Goal: Obtain resource: Download file/media

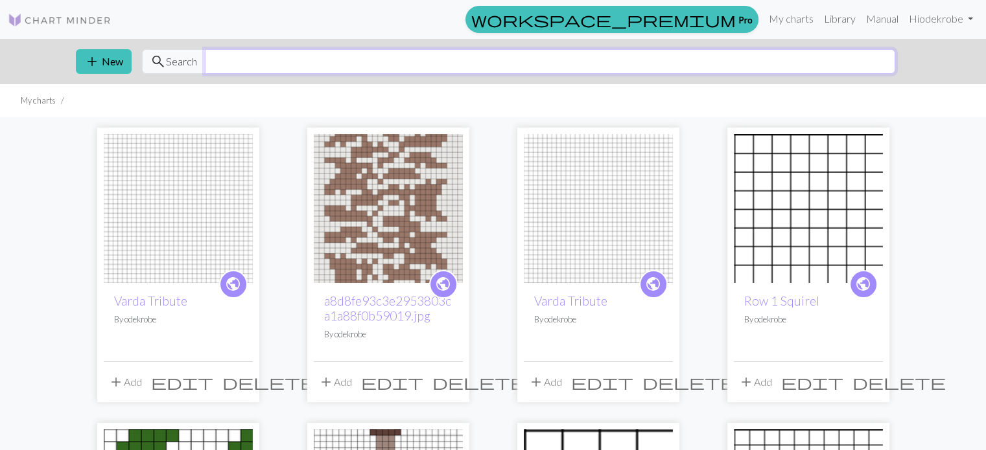
click at [355, 62] on input "text" at bounding box center [550, 61] width 690 height 25
type input "fall leaves"
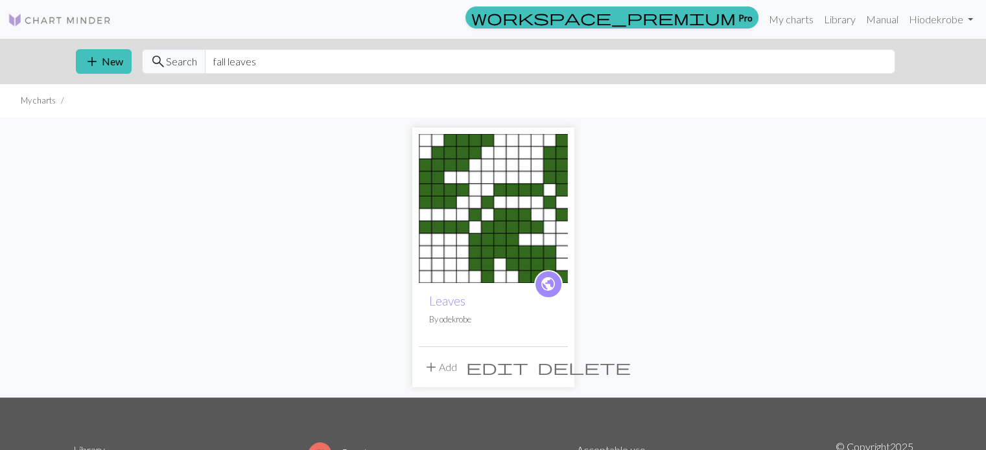
click at [70, 19] on img at bounding box center [60, 20] width 104 height 16
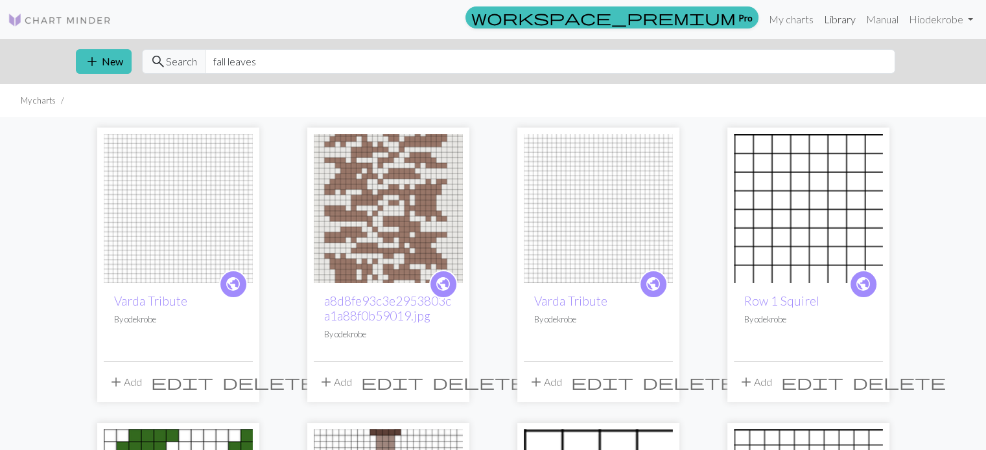
click at [827, 23] on link "Library" at bounding box center [839, 19] width 42 height 26
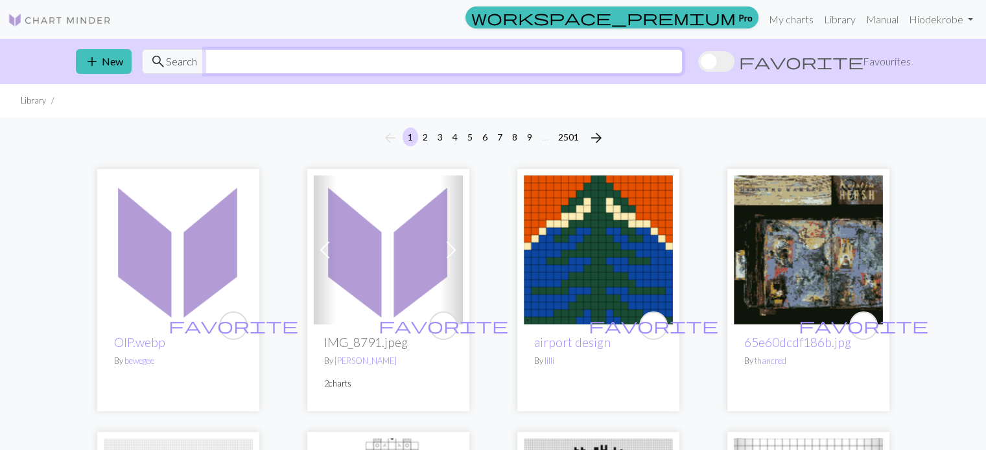
click at [378, 72] on input "text" at bounding box center [444, 61] width 478 height 25
type input "fall leaves"
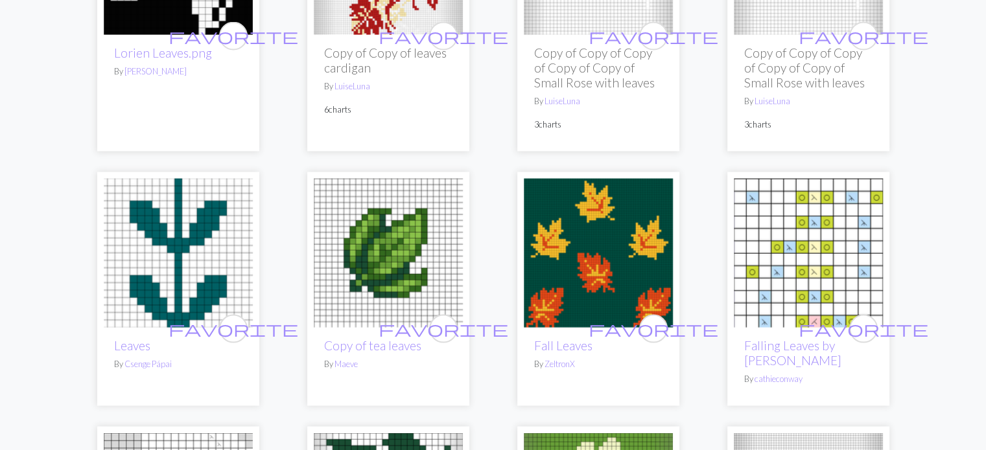
scroll to position [2496, 0]
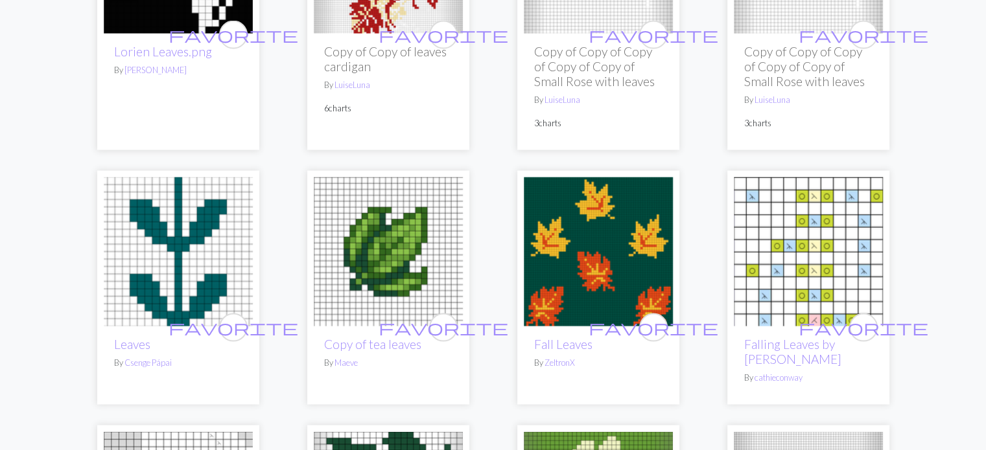
click at [606, 226] on img at bounding box center [598, 252] width 149 height 149
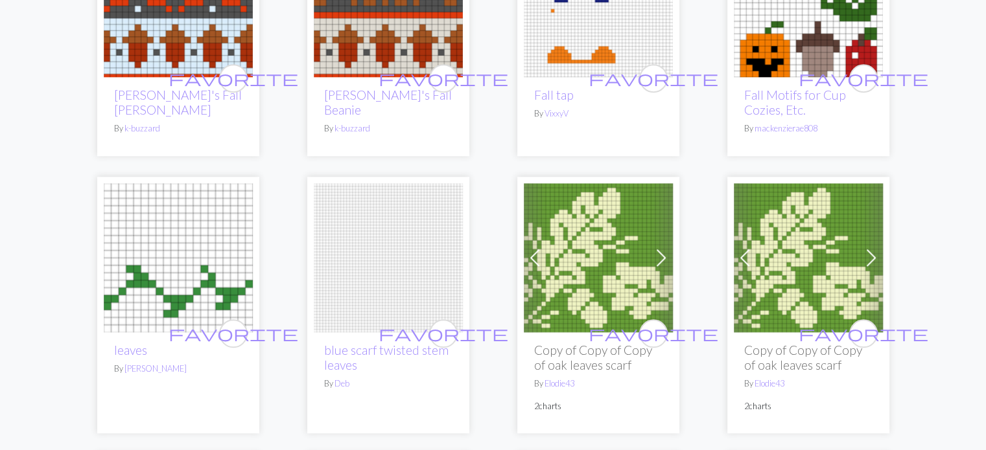
scroll to position [1059, 0]
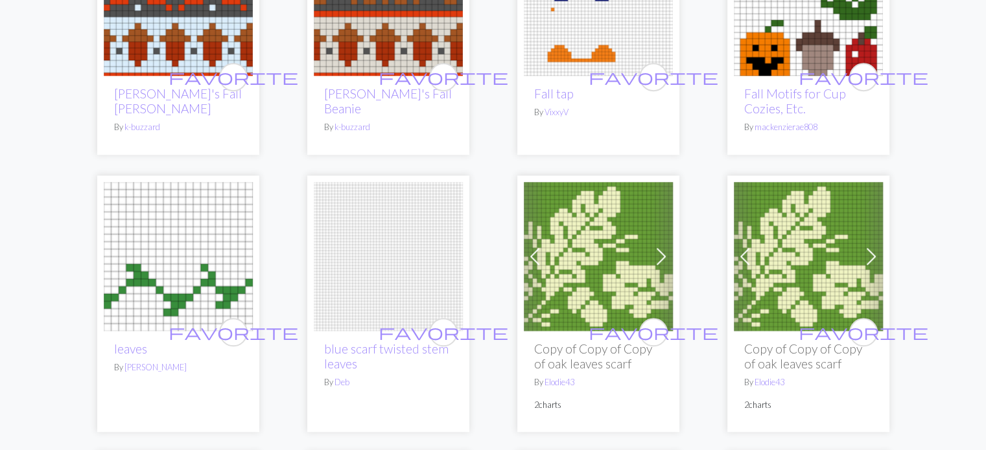
click at [618, 270] on img at bounding box center [598, 256] width 149 height 149
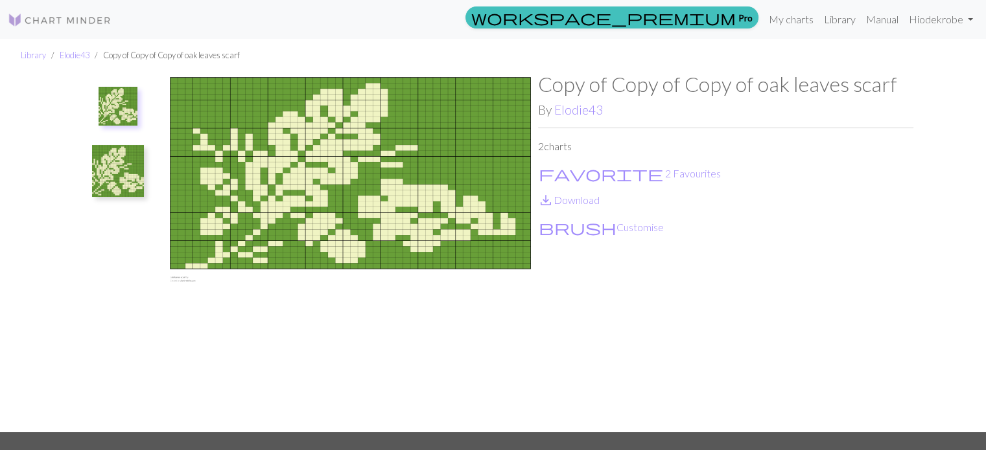
click at [255, 164] on img at bounding box center [350, 252] width 375 height 360
click at [560, 229] on button "brush Customise" at bounding box center [601, 227] width 126 height 17
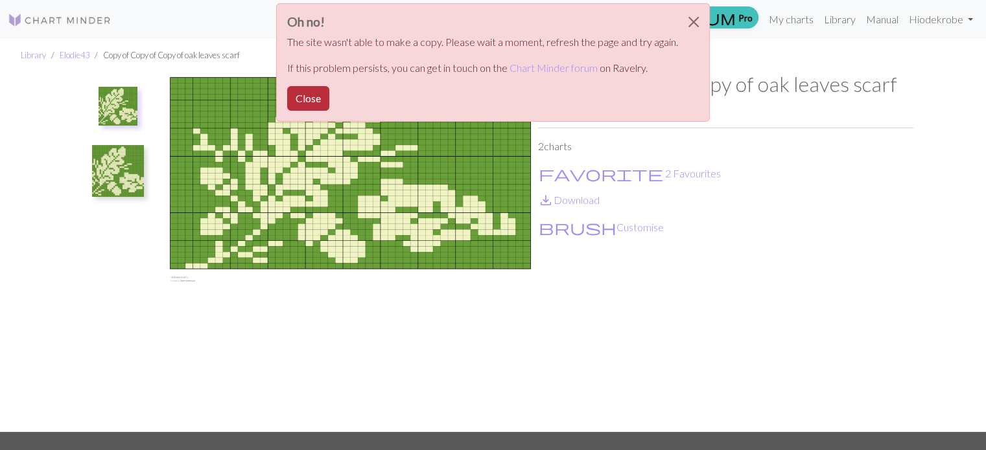
click at [291, 97] on button "Close" at bounding box center [308, 98] width 42 height 25
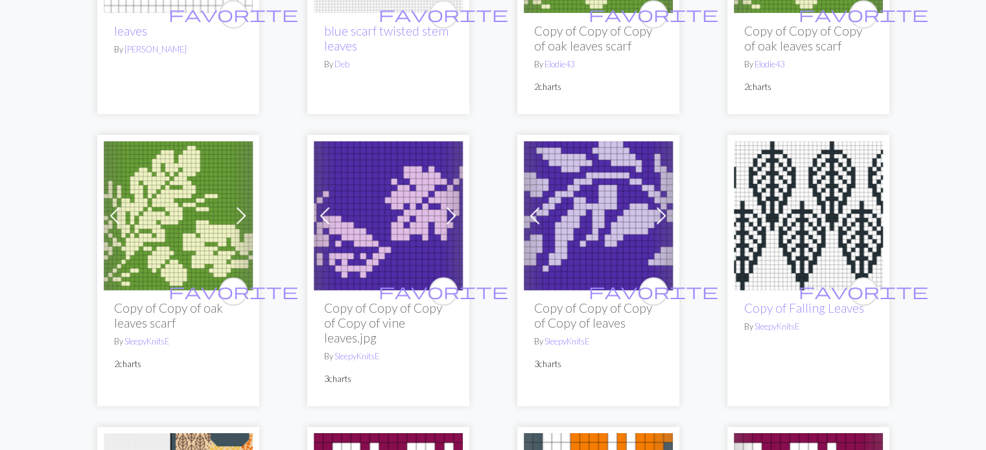
scroll to position [1379, 0]
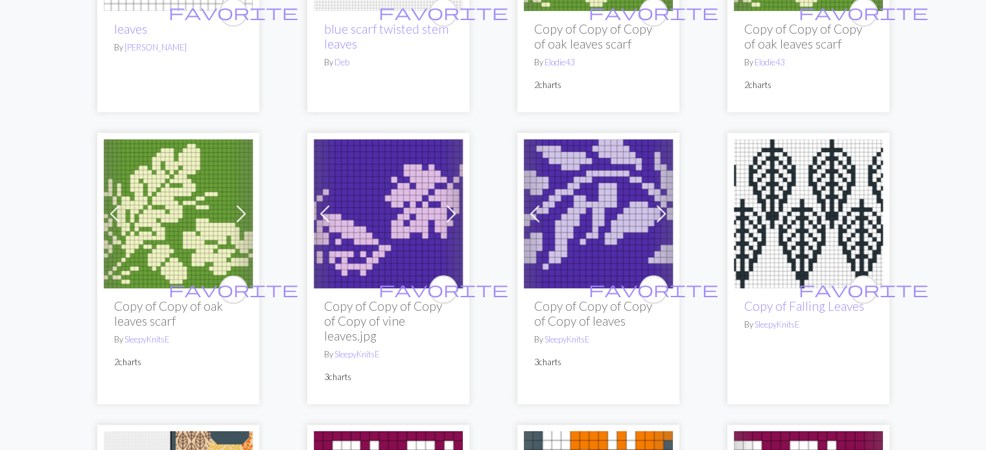
click at [140, 191] on img at bounding box center [178, 213] width 149 height 149
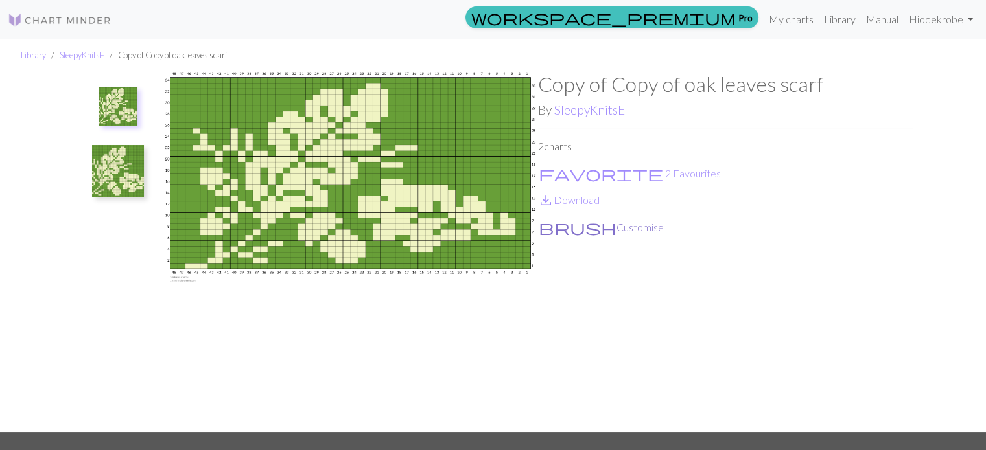
click at [592, 233] on button "brush Customise" at bounding box center [601, 227] width 126 height 17
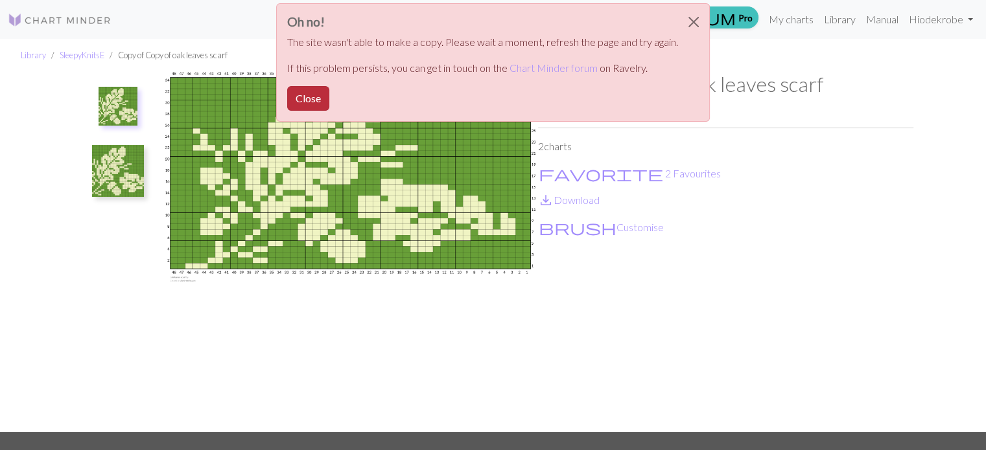
click at [308, 89] on button "Close" at bounding box center [308, 98] width 42 height 25
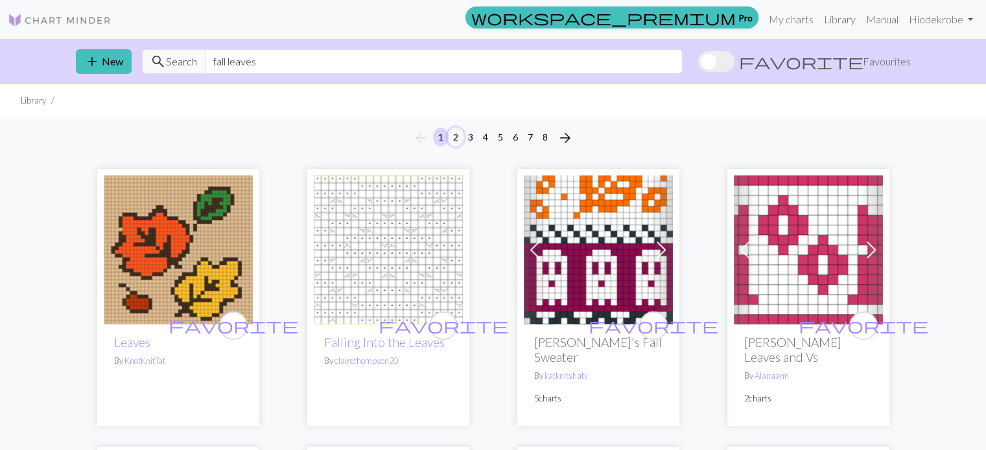
click at [455, 137] on button "2" at bounding box center [456, 137] width 16 height 19
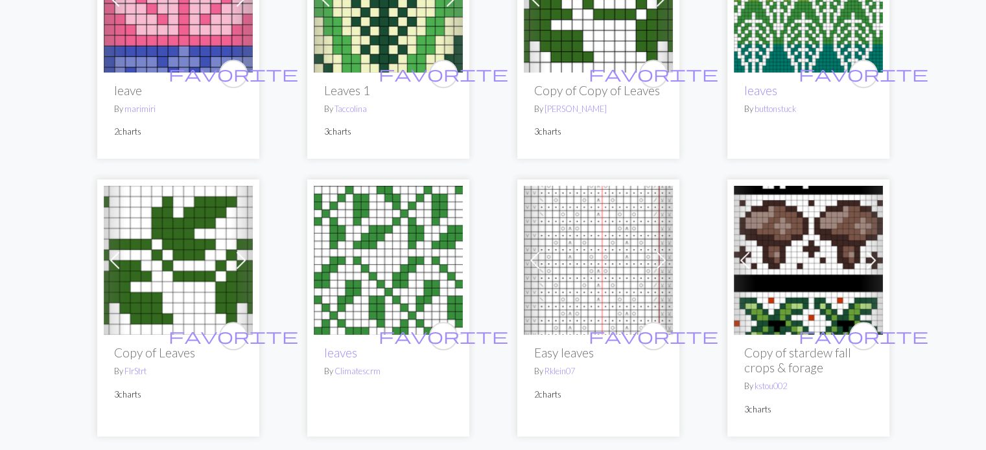
scroll to position [779, 0]
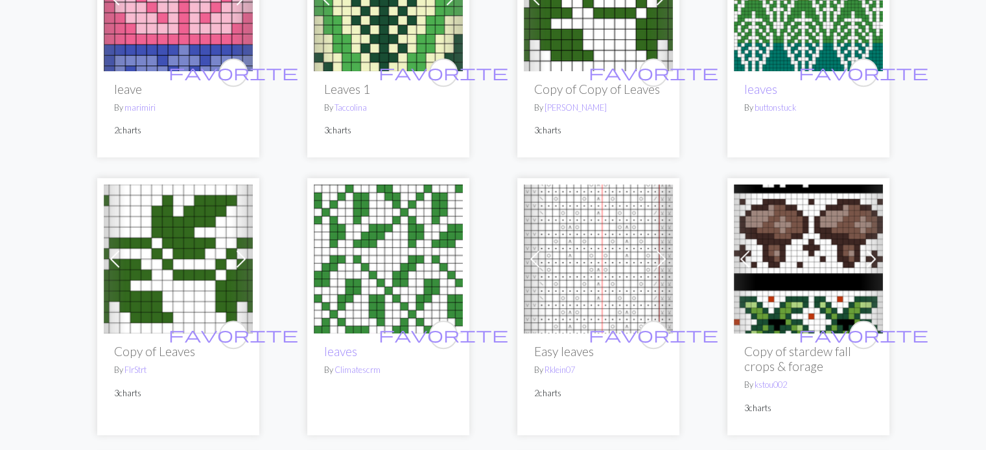
click at [152, 277] on img at bounding box center [178, 259] width 149 height 149
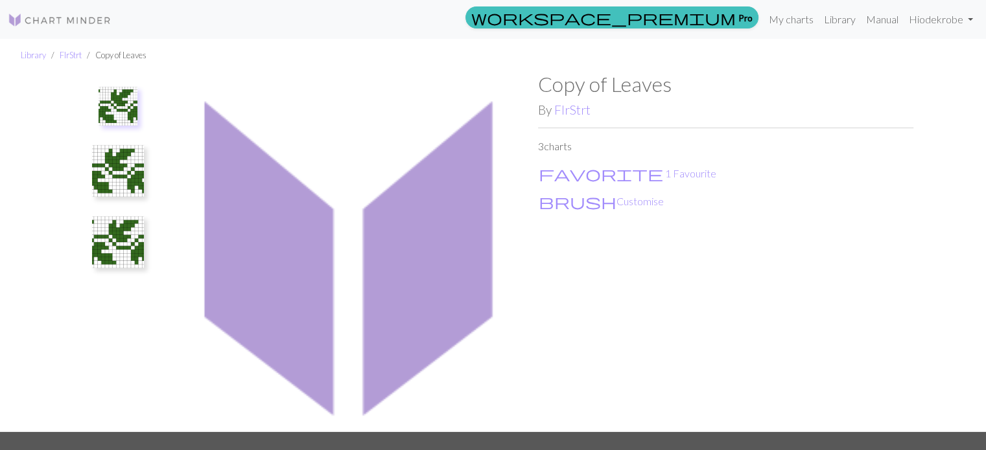
click at [132, 171] on img at bounding box center [118, 171] width 52 height 52
click at [126, 225] on img at bounding box center [118, 242] width 52 height 52
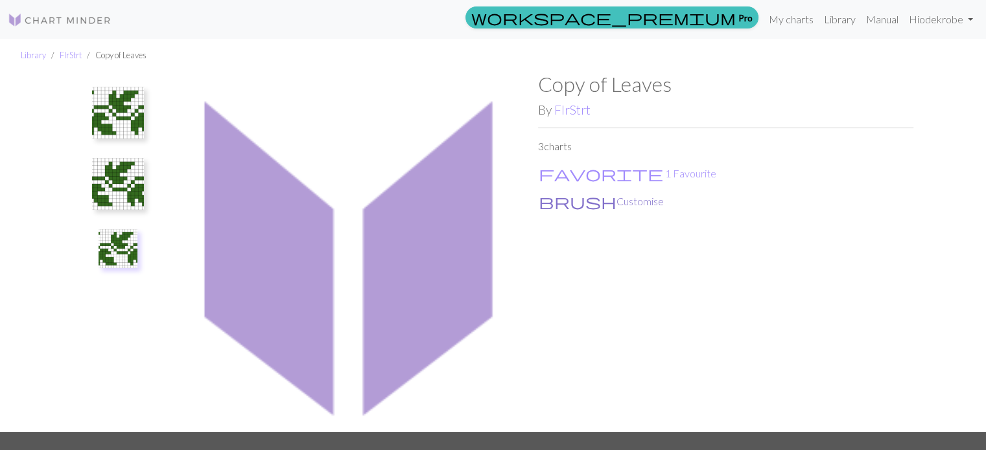
click at [567, 205] on button "brush Customise" at bounding box center [601, 201] width 126 height 17
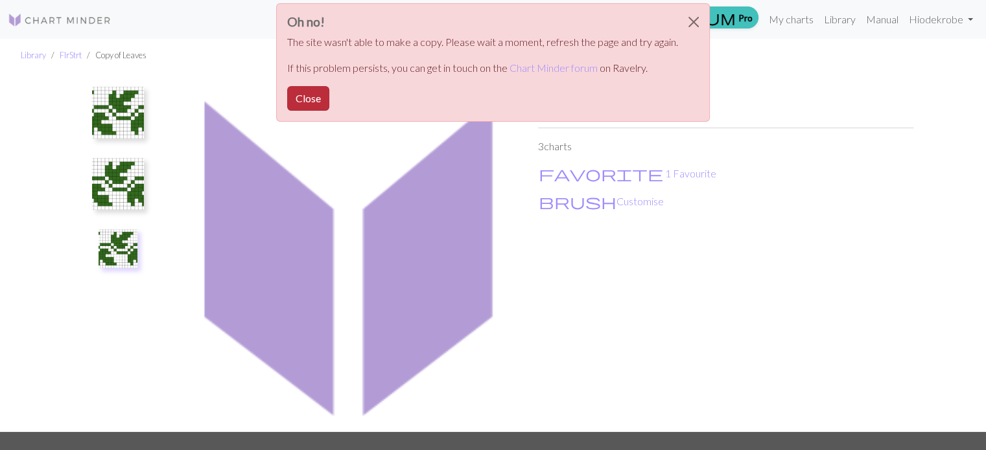
click at [293, 104] on button "Close" at bounding box center [308, 98] width 42 height 25
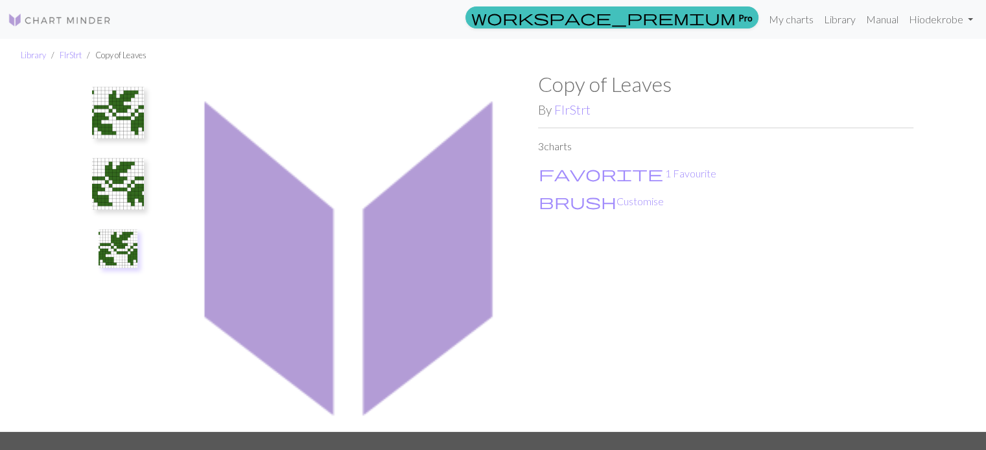
click at [120, 113] on img at bounding box center [118, 113] width 52 height 52
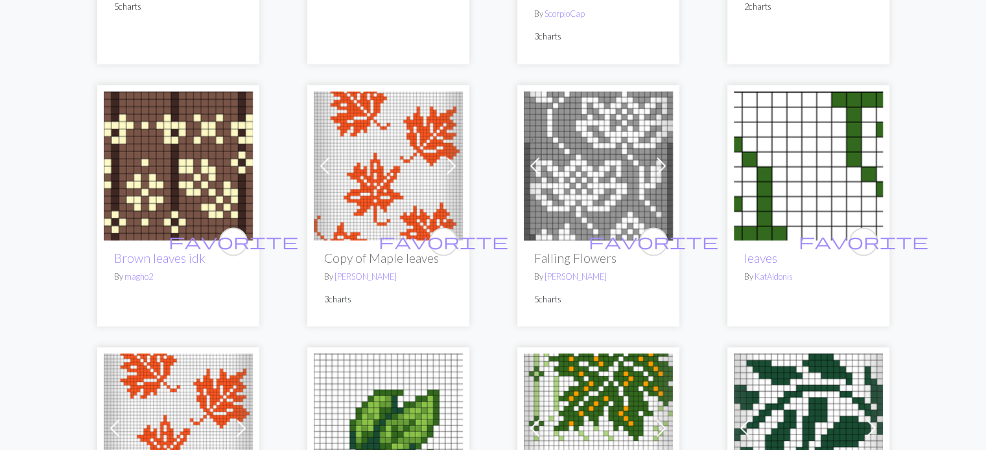
scroll to position [1742, 0]
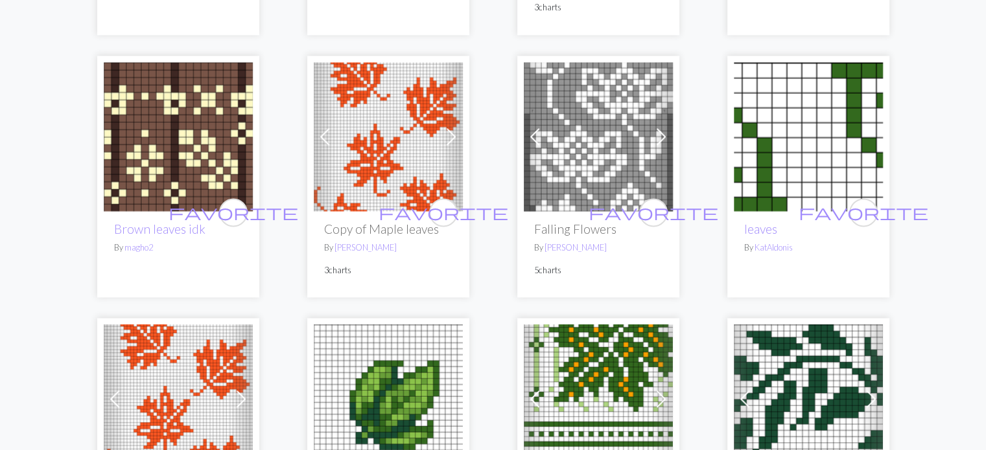
click at [395, 142] on img at bounding box center [388, 136] width 149 height 149
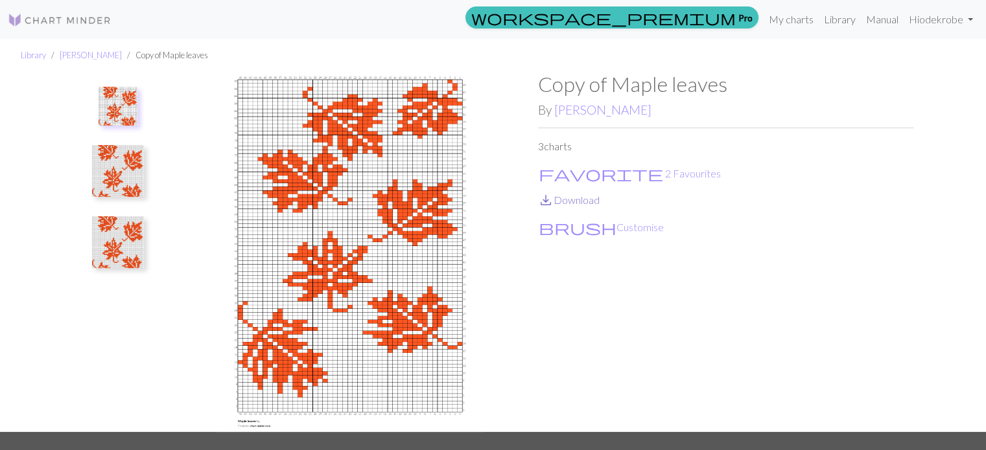
click at [570, 199] on link "save_alt Download" at bounding box center [569, 200] width 62 height 12
